Goal: Task Accomplishment & Management: Manage account settings

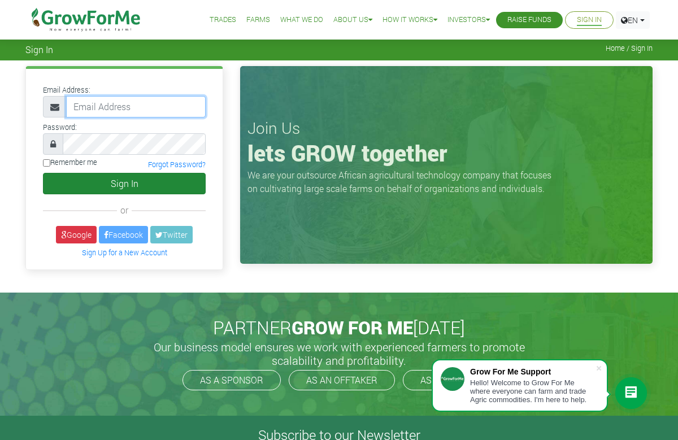
type input "233547543357@growforme.com"
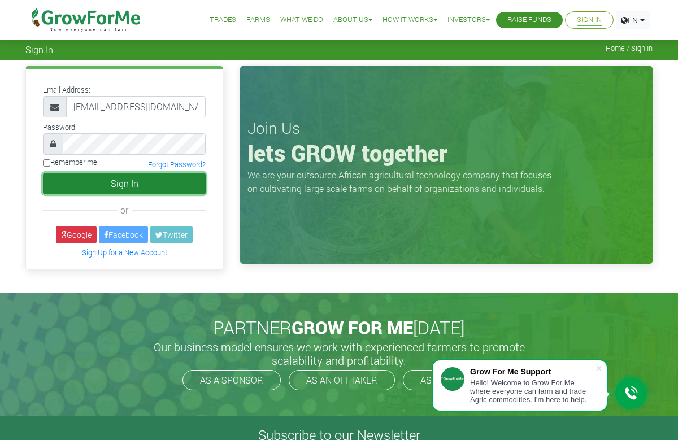
click at [130, 185] on button "Sign In" at bounding box center [124, 183] width 163 height 21
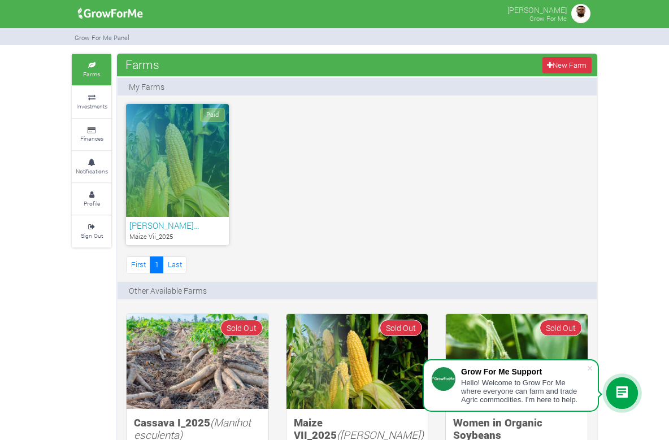
click at [129, 228] on h6 "Ebenezer OfosuHene Maize…" at bounding box center [177, 225] width 96 height 10
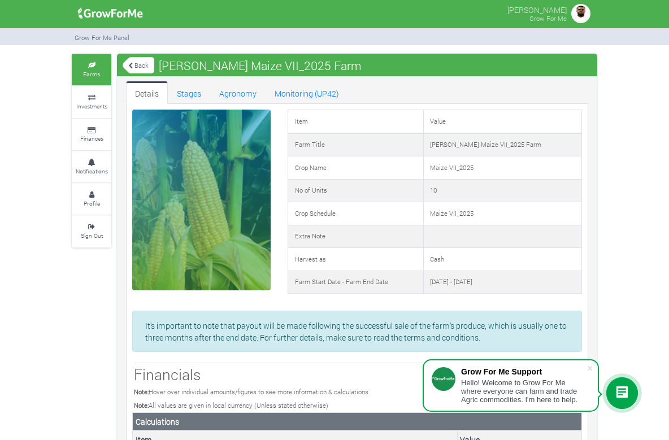
click at [592, 10] on img at bounding box center [580, 13] width 23 height 23
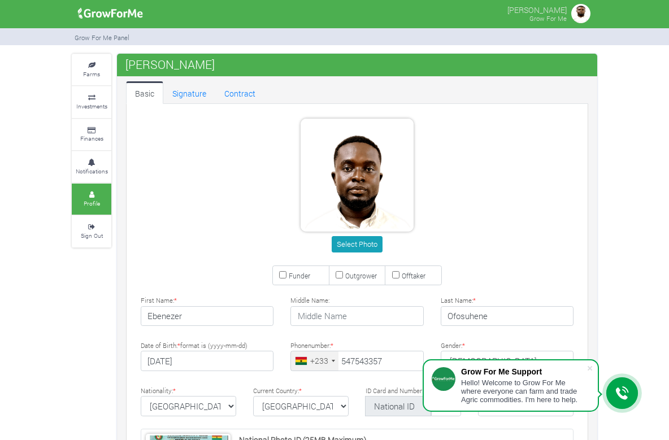
type input "54 754 3357"
click at [81, 232] on small "Sign Out" at bounding box center [92, 236] width 22 height 8
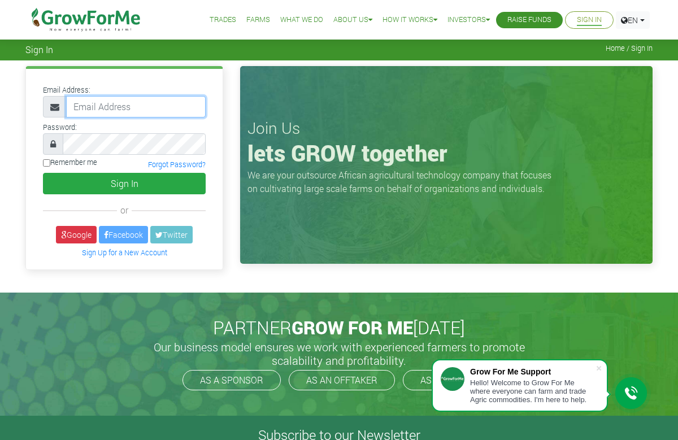
type input "[EMAIL_ADDRESS][DOMAIN_NAME]"
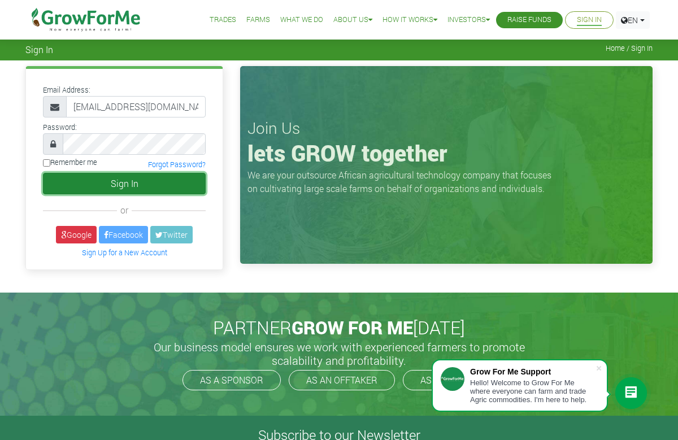
click at [168, 185] on button "Sign In" at bounding box center [124, 183] width 163 height 21
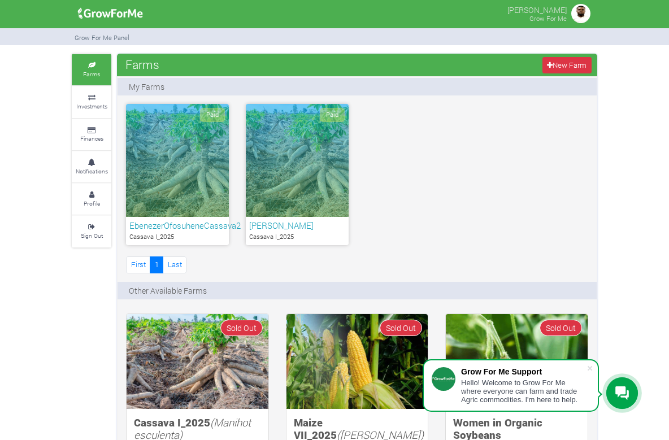
click at [153, 223] on h6 "EbenezerOfosuheneCassava2" at bounding box center [177, 225] width 96 height 10
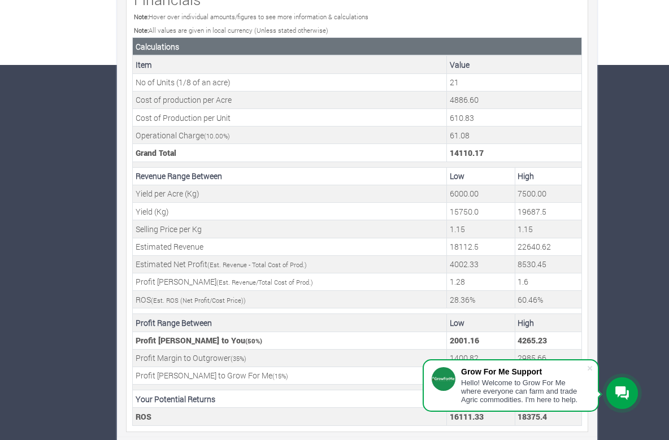
scroll to position [381, 0]
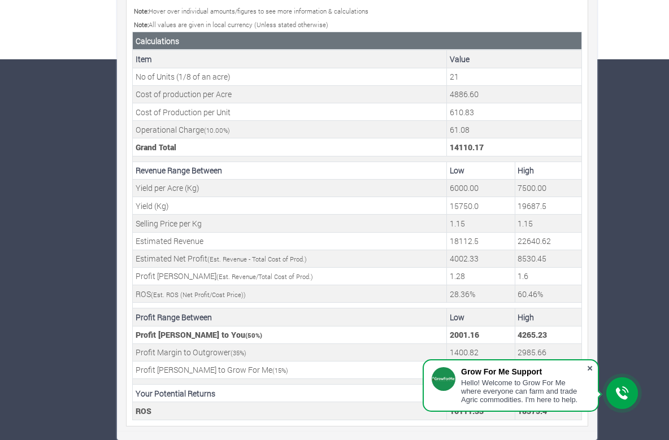
click at [593, 368] on span at bounding box center [589, 368] width 11 height 11
